Goal: Check status

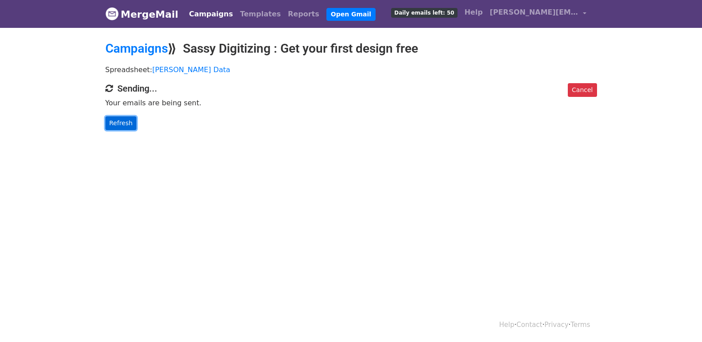
click at [128, 122] on link "Refresh" at bounding box center [120, 124] width 31 height 14
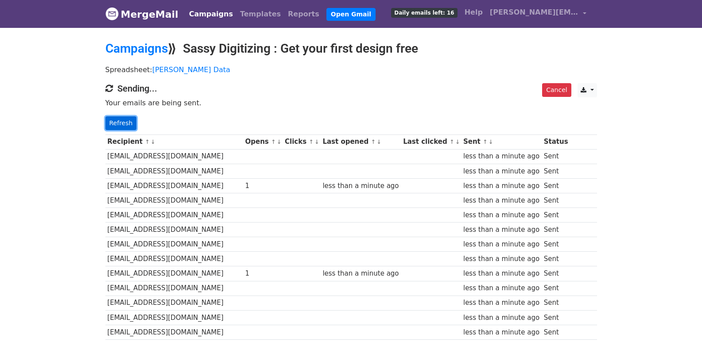
click at [125, 121] on link "Refresh" at bounding box center [120, 124] width 31 height 14
click at [128, 124] on link "Refresh" at bounding box center [120, 124] width 31 height 14
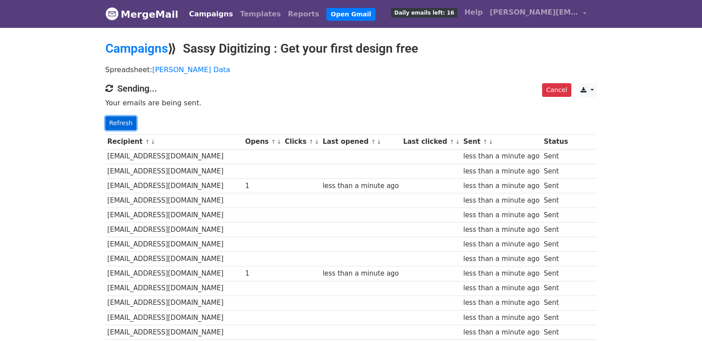
click at [127, 124] on link "Refresh" at bounding box center [120, 124] width 31 height 14
